Goal: Complete application form: Complete application form

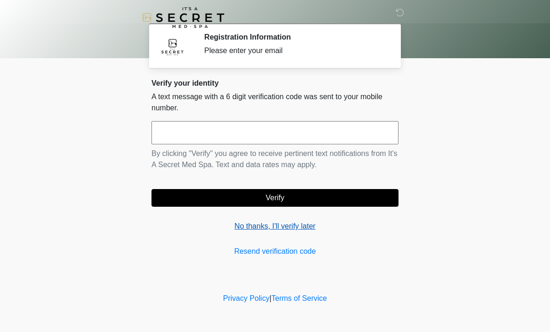
click at [286, 227] on link "No thanks, I'll verify later" at bounding box center [275, 226] width 247 height 11
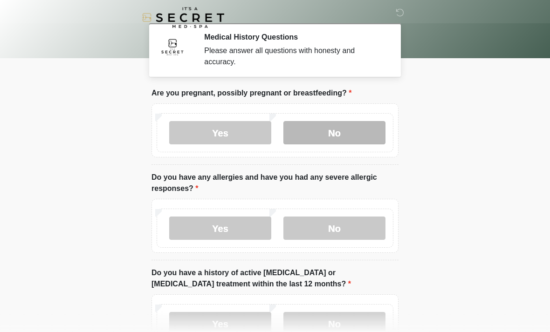
click at [299, 135] on label "No" at bounding box center [334, 132] width 102 height 23
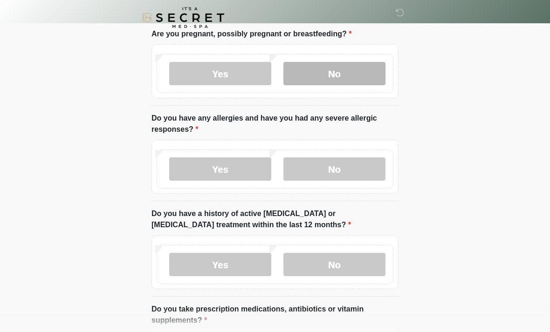
scroll to position [62, 0]
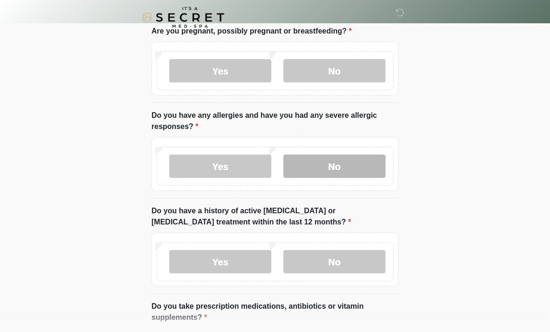
click at [366, 163] on label "No" at bounding box center [334, 166] width 102 height 23
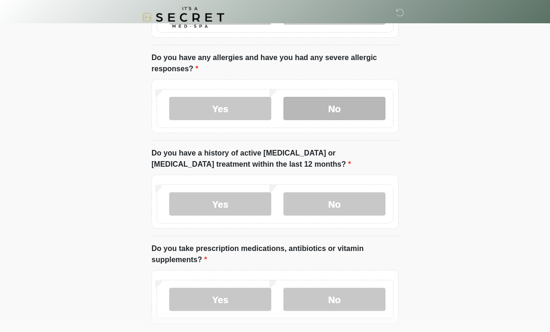
scroll to position [121, 0]
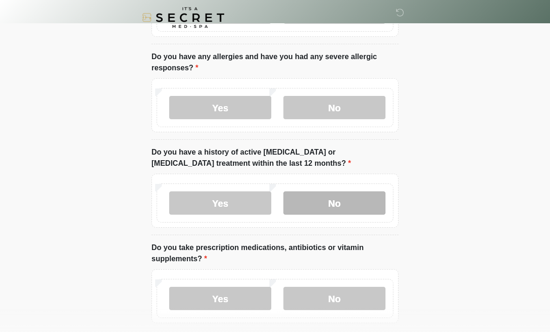
click at [357, 202] on label "No" at bounding box center [334, 203] width 102 height 23
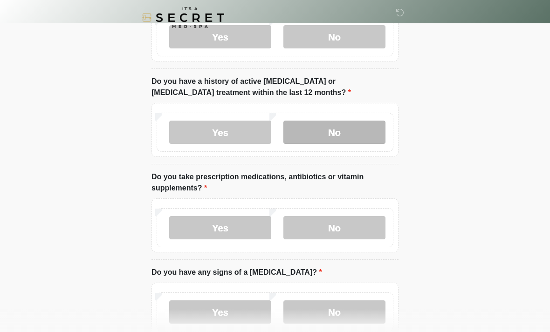
scroll to position [223, 0]
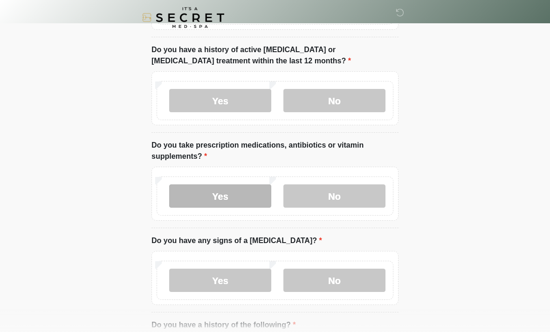
click at [246, 192] on label "Yes" at bounding box center [220, 196] width 102 height 23
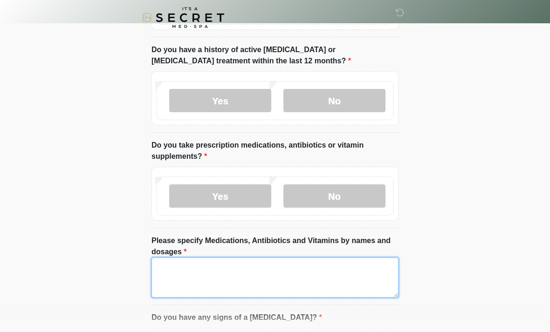
click at [257, 265] on textarea "Please specify Medications, Antibiotics and Vitamins by names and dosages" at bounding box center [275, 278] width 247 height 40
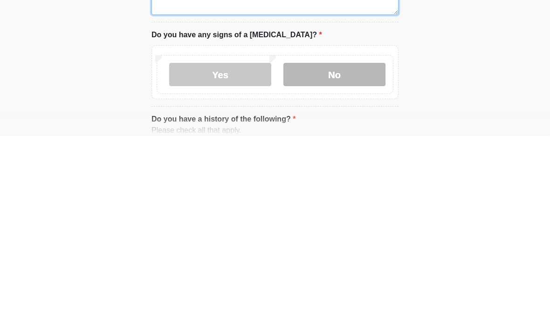
type textarea "**********"
click at [358, 259] on label "No" at bounding box center [334, 270] width 102 height 23
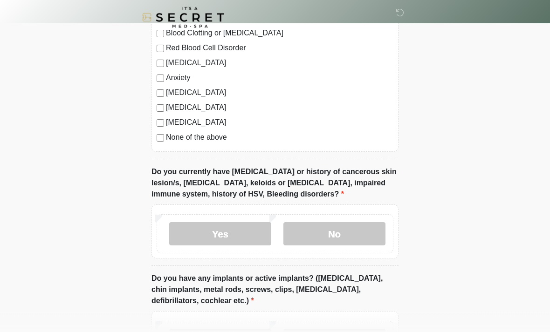
scroll to position [684, 0]
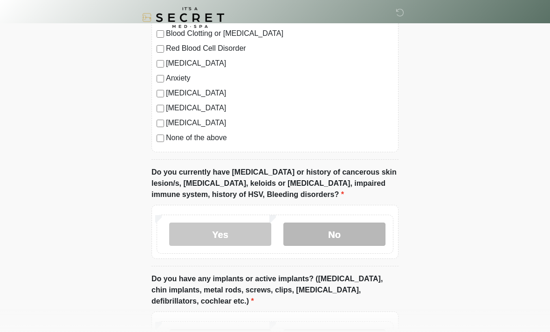
click at [357, 233] on label "No" at bounding box center [334, 234] width 102 height 23
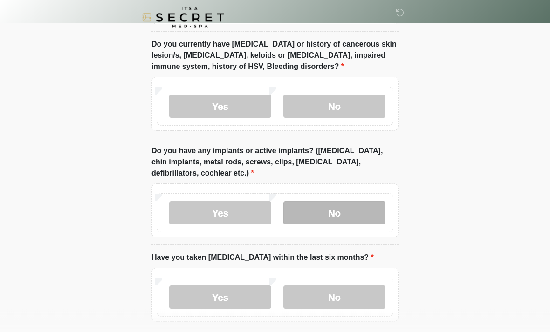
click at [359, 206] on label "No" at bounding box center [334, 213] width 102 height 23
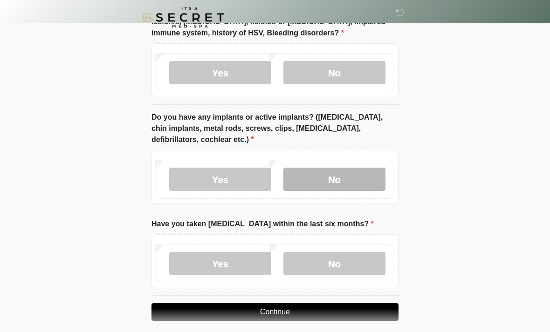
scroll to position [853, 0]
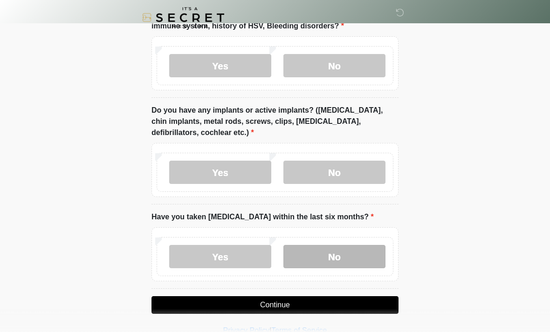
click at [352, 262] on label "No" at bounding box center [334, 256] width 102 height 23
click at [342, 299] on button "Continue" at bounding box center [275, 306] width 247 height 18
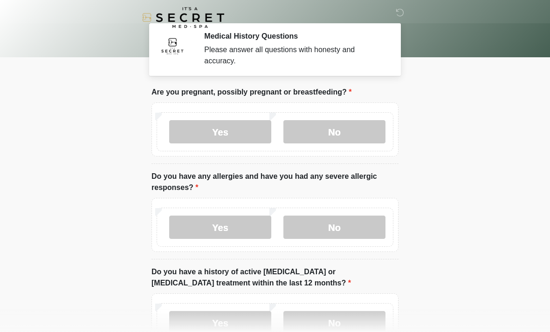
scroll to position [0, 0]
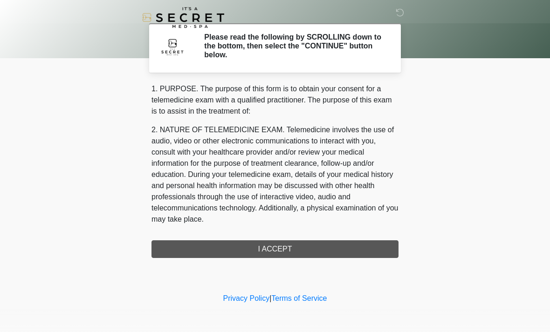
click at [357, 252] on div "1. PURPOSE. The purpose of this form is to obtain your consent for a telemedici…" at bounding box center [275, 170] width 247 height 175
click at [338, 245] on div "1. PURPOSE. The purpose of this form is to obtain your consent for a telemedici…" at bounding box center [275, 170] width 247 height 175
click at [326, 244] on div "1. PURPOSE. The purpose of this form is to obtain your consent for a telemedici…" at bounding box center [275, 170] width 247 height 175
click at [285, 259] on div "‎ ‎ Please read the following by SCROLLING down to the bottom, then select the …" at bounding box center [275, 145] width 280 height 273
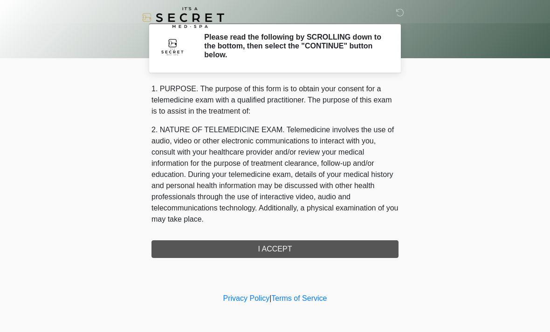
click at [285, 251] on div "1. PURPOSE. The purpose of this form is to obtain your consent for a telemedici…" at bounding box center [275, 170] width 247 height 175
click at [291, 244] on div "1. PURPOSE. The purpose of this form is to obtain your consent for a telemedici…" at bounding box center [275, 170] width 247 height 175
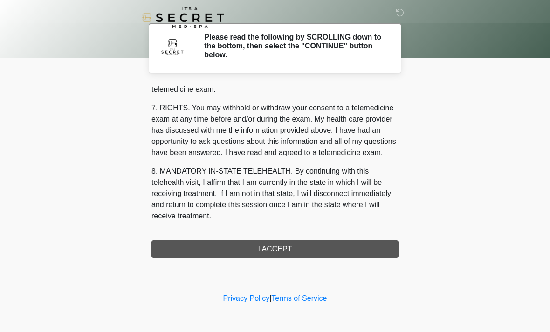
click at [303, 252] on div "1. PURPOSE. The purpose of this form is to obtain your consent for a telemedici…" at bounding box center [275, 170] width 247 height 175
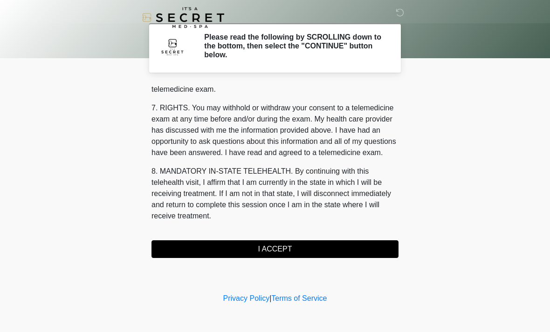
click at [299, 249] on button "I ACCEPT" at bounding box center [275, 250] width 247 height 18
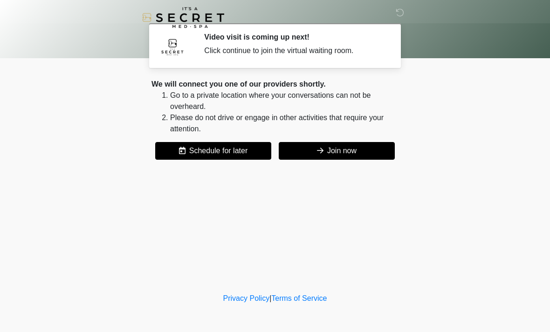
click at [360, 148] on button "Join now" at bounding box center [337, 151] width 116 height 18
